Goal: Task Accomplishment & Management: Use online tool/utility

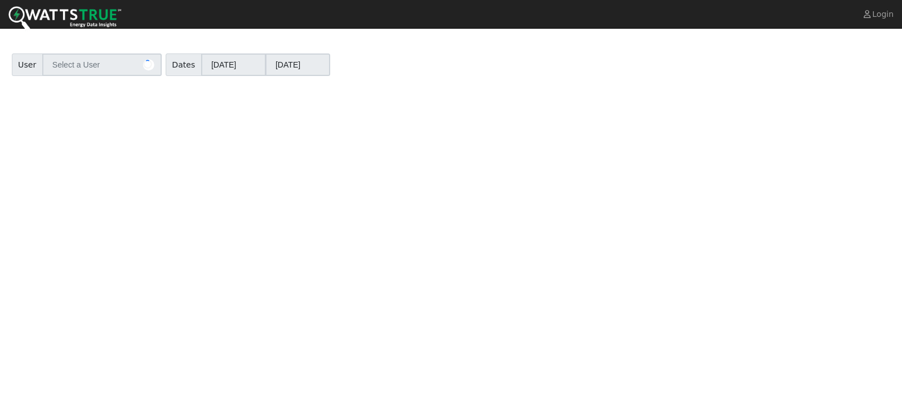
type input "[PERSON_NAME]"
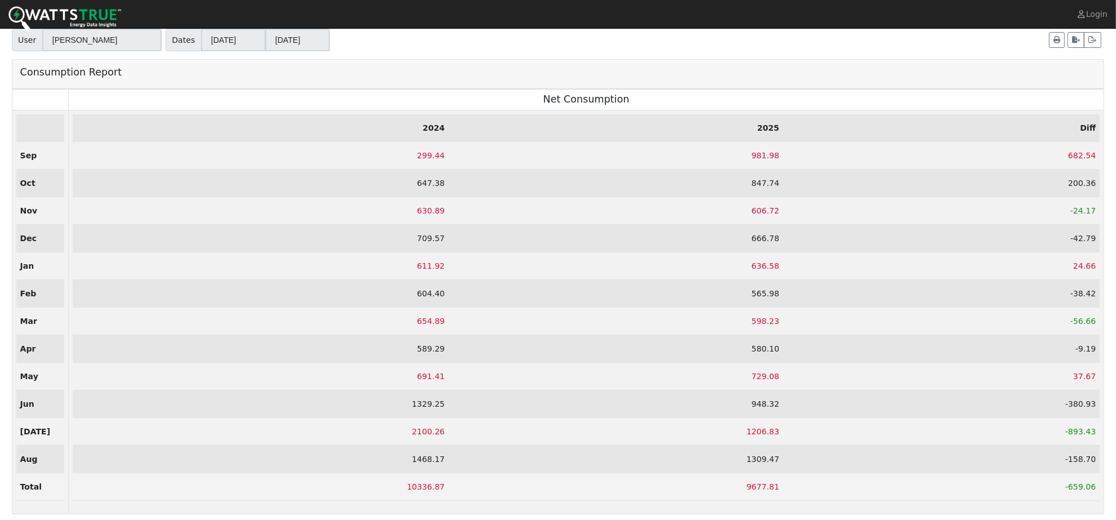
scroll to position [35, 0]
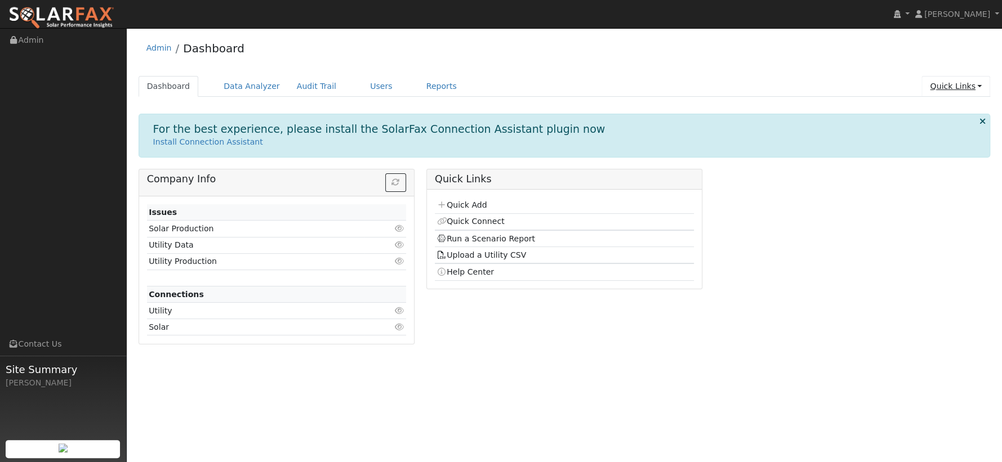
click at [961, 90] on link "Quick Links" at bounding box center [955, 86] width 69 height 21
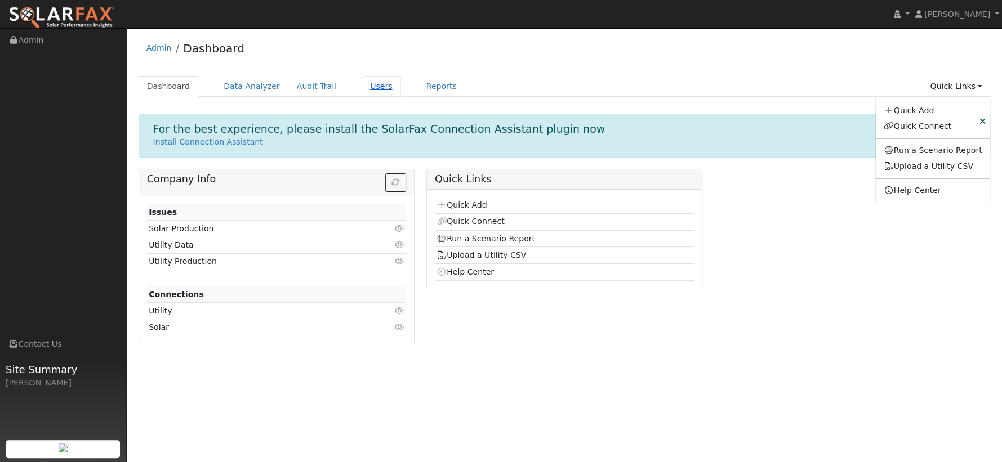
click at [362, 87] on link "Users" at bounding box center [381, 86] width 39 height 21
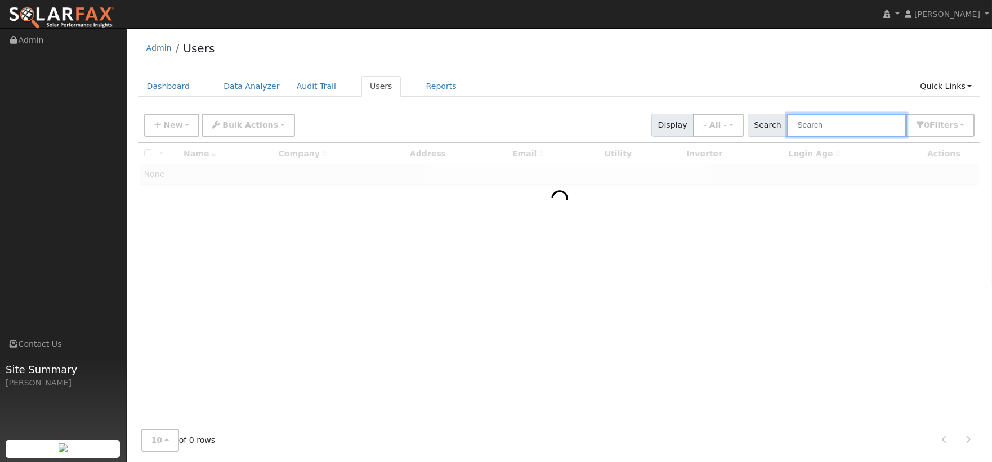
click at [815, 130] on input "text" at bounding box center [846, 125] width 119 height 23
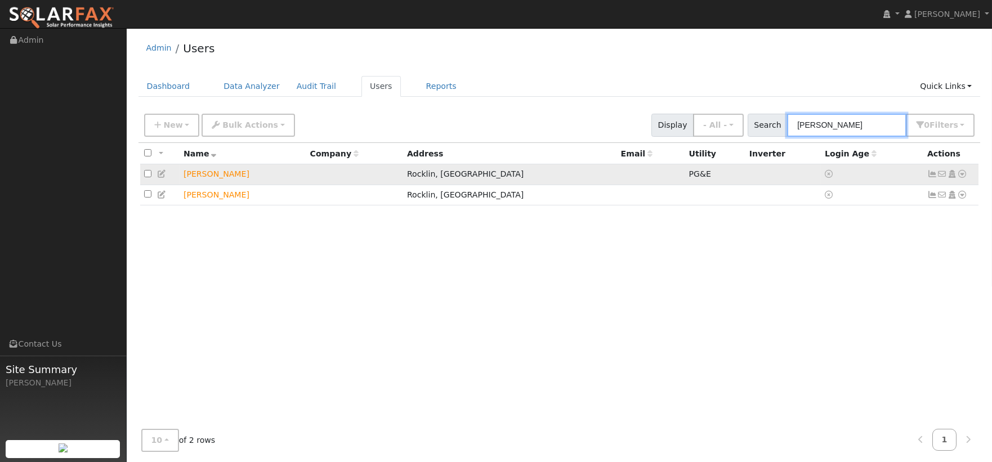
type input "[PERSON_NAME]"
click at [968, 174] on td "No email address Send Email... Copy a Link Reset Password Open Access Data Anal…" at bounding box center [952, 174] width 56 height 21
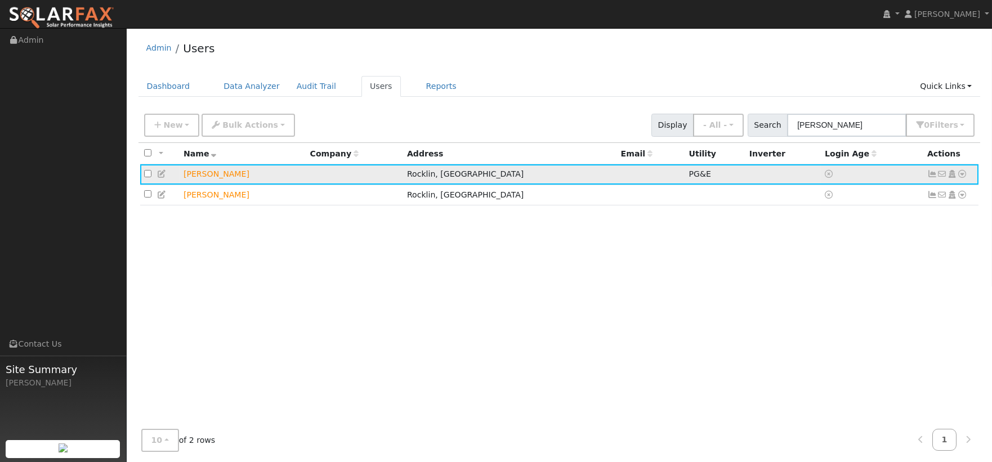
click at [964, 176] on icon at bounding box center [963, 174] width 10 height 8
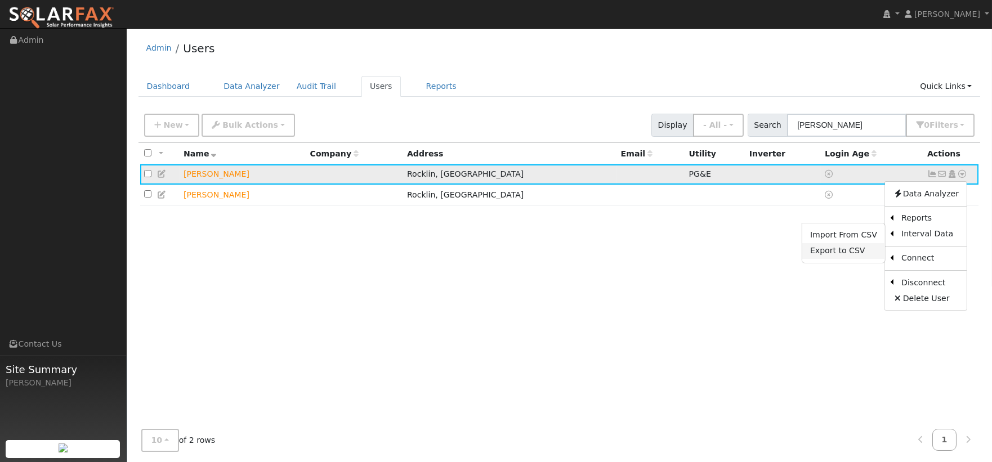
click at [860, 250] on link "Export to CSV" at bounding box center [844, 251] width 83 height 16
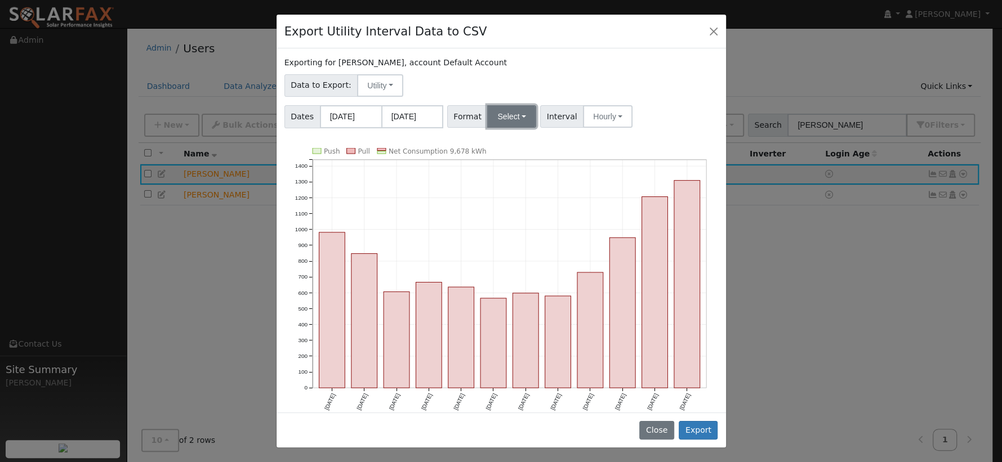
click at [515, 119] on button "Select" at bounding box center [511, 116] width 49 height 23
click at [523, 157] on link "PG&E" at bounding box center [525, 157] width 81 height 16
click at [696, 428] on button "Export" at bounding box center [698, 430] width 39 height 19
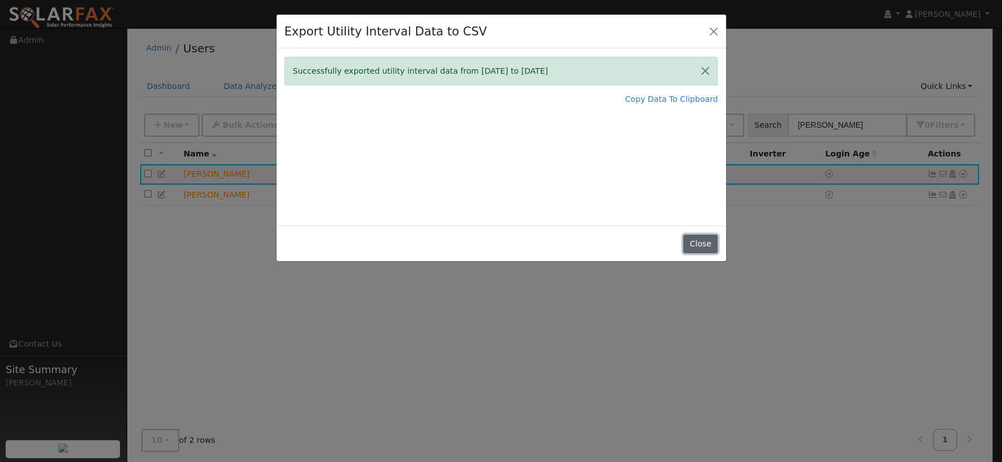
click at [704, 249] on button "Close" at bounding box center [700, 244] width 34 height 19
